Goal: Register for event/course

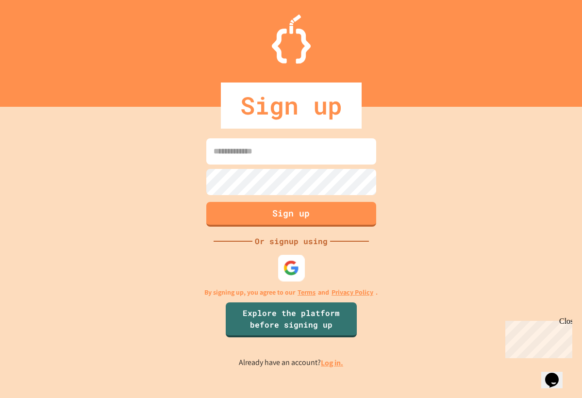
click at [294, 263] on img at bounding box center [291, 268] width 16 height 16
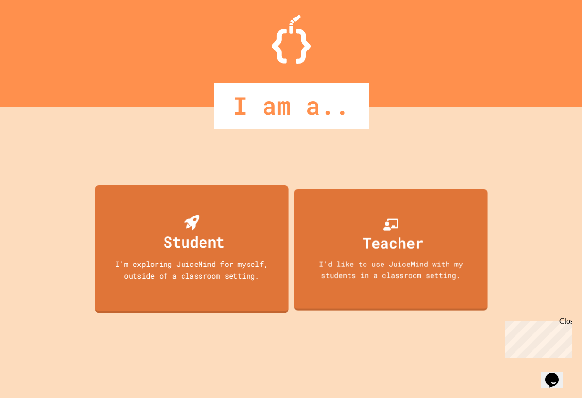
click at [253, 232] on div "Student I'm exploring JuiceMind for myself, outside of a classroom setting." at bounding box center [192, 250] width 194 height 128
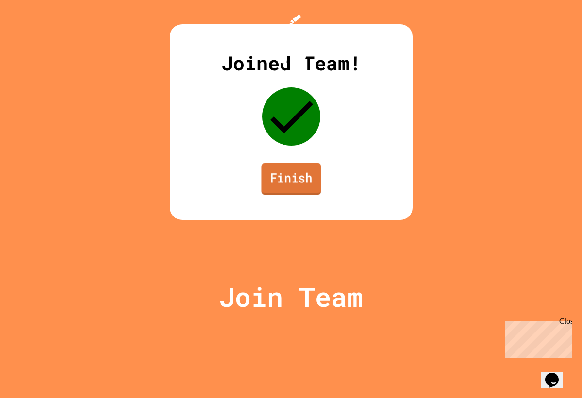
click at [286, 195] on link "Finish" at bounding box center [291, 179] width 60 height 32
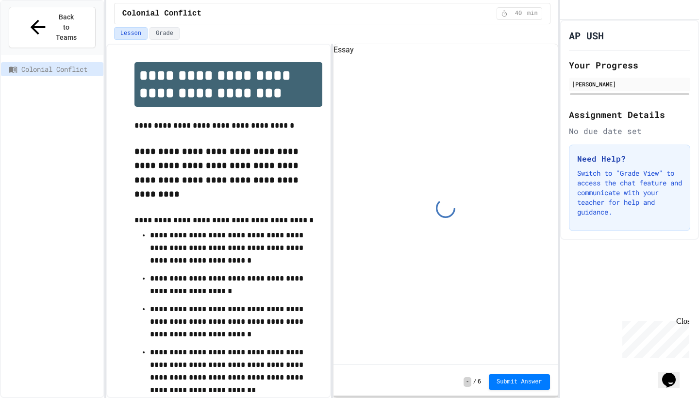
scroll to position [45, 0]
